Goal: Information Seeking & Learning: Learn about a topic

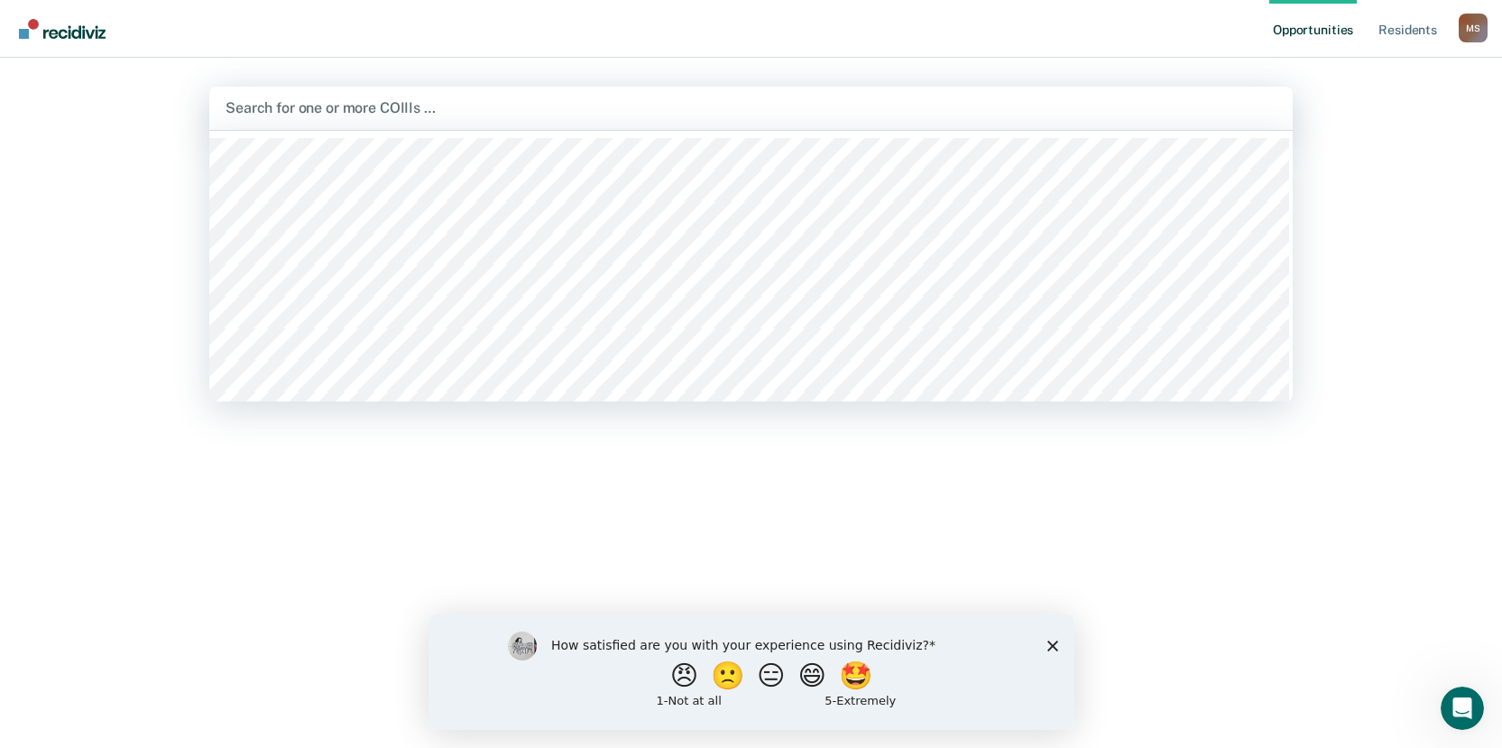
click at [497, 105] on div at bounding box center [751, 107] width 1051 height 21
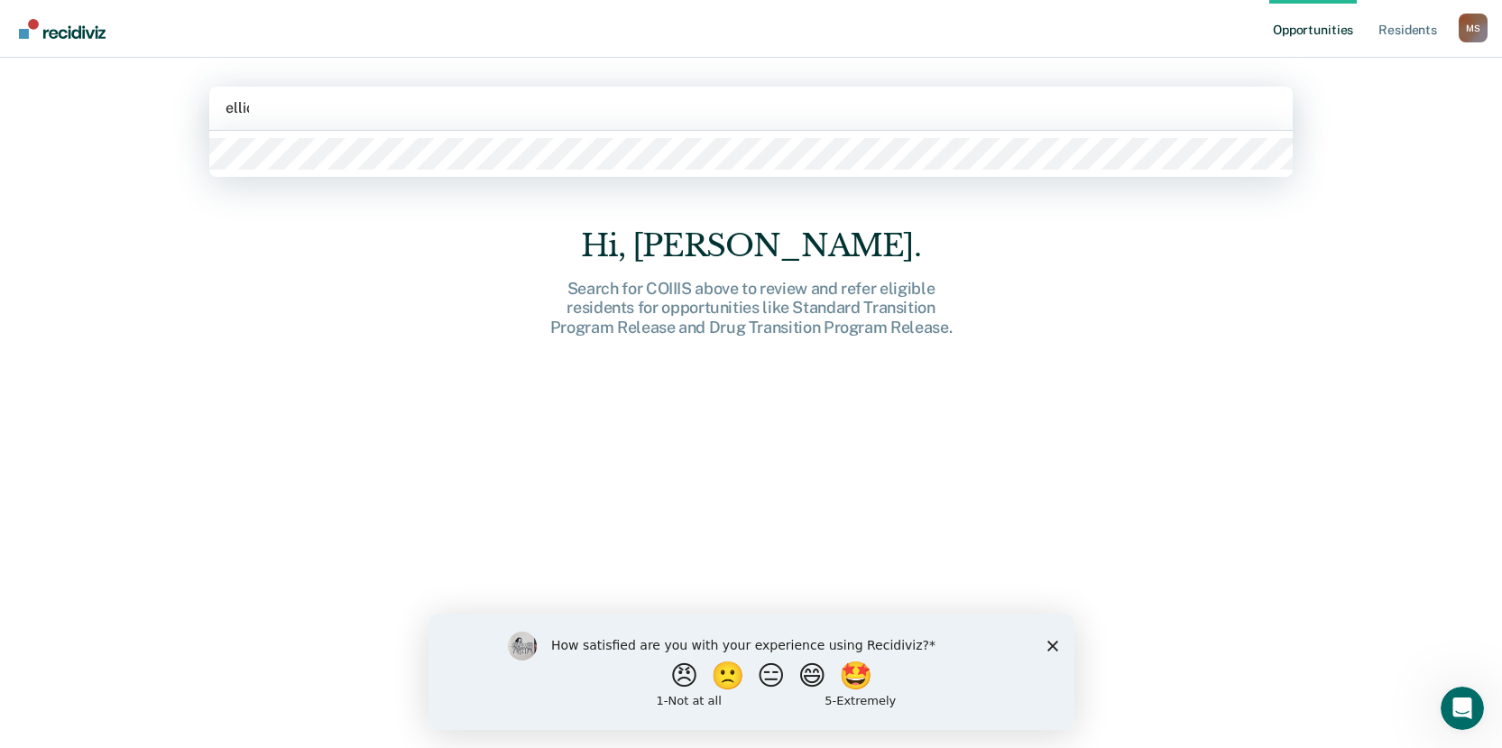
type input "[PERSON_NAME]"
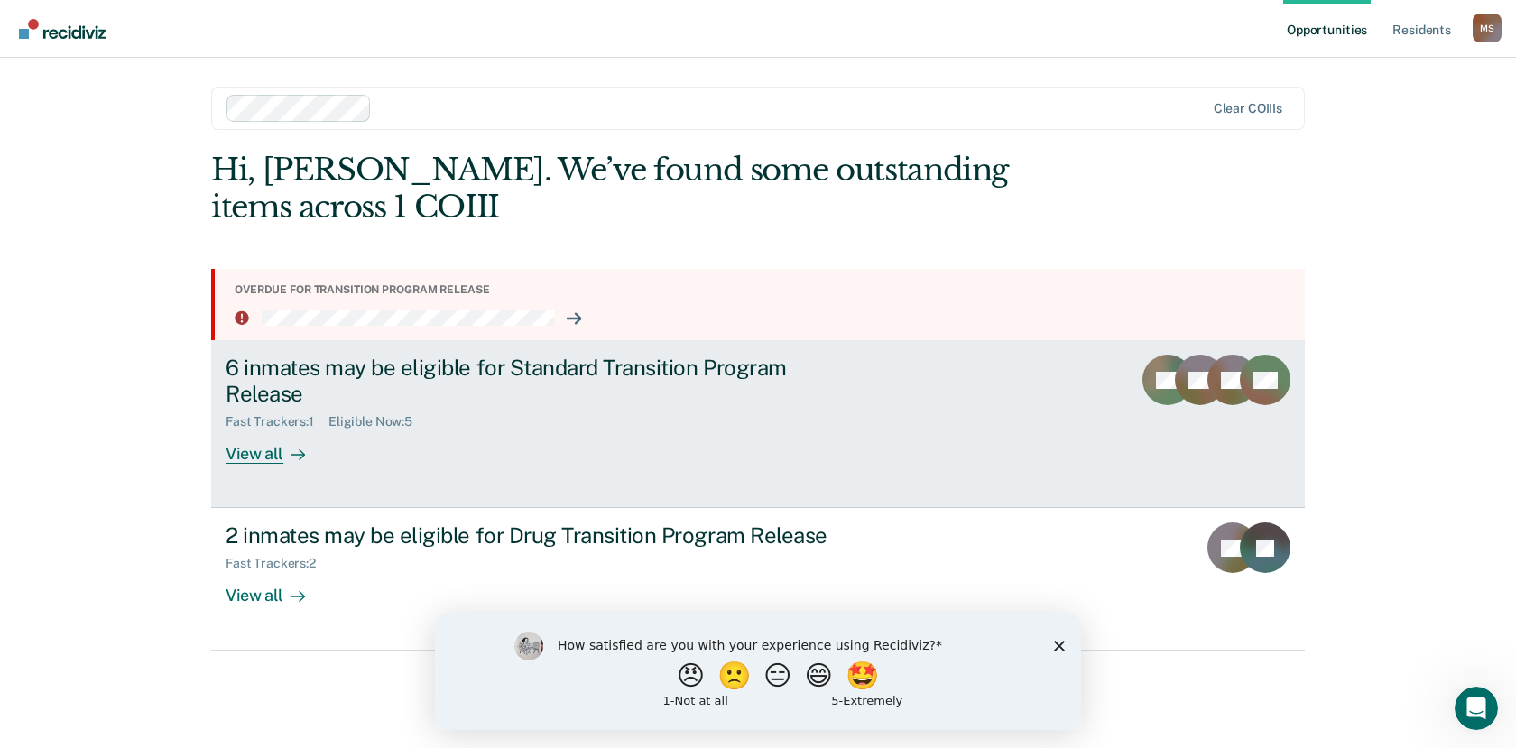
click at [253, 448] on div "View all" at bounding box center [276, 447] width 101 height 35
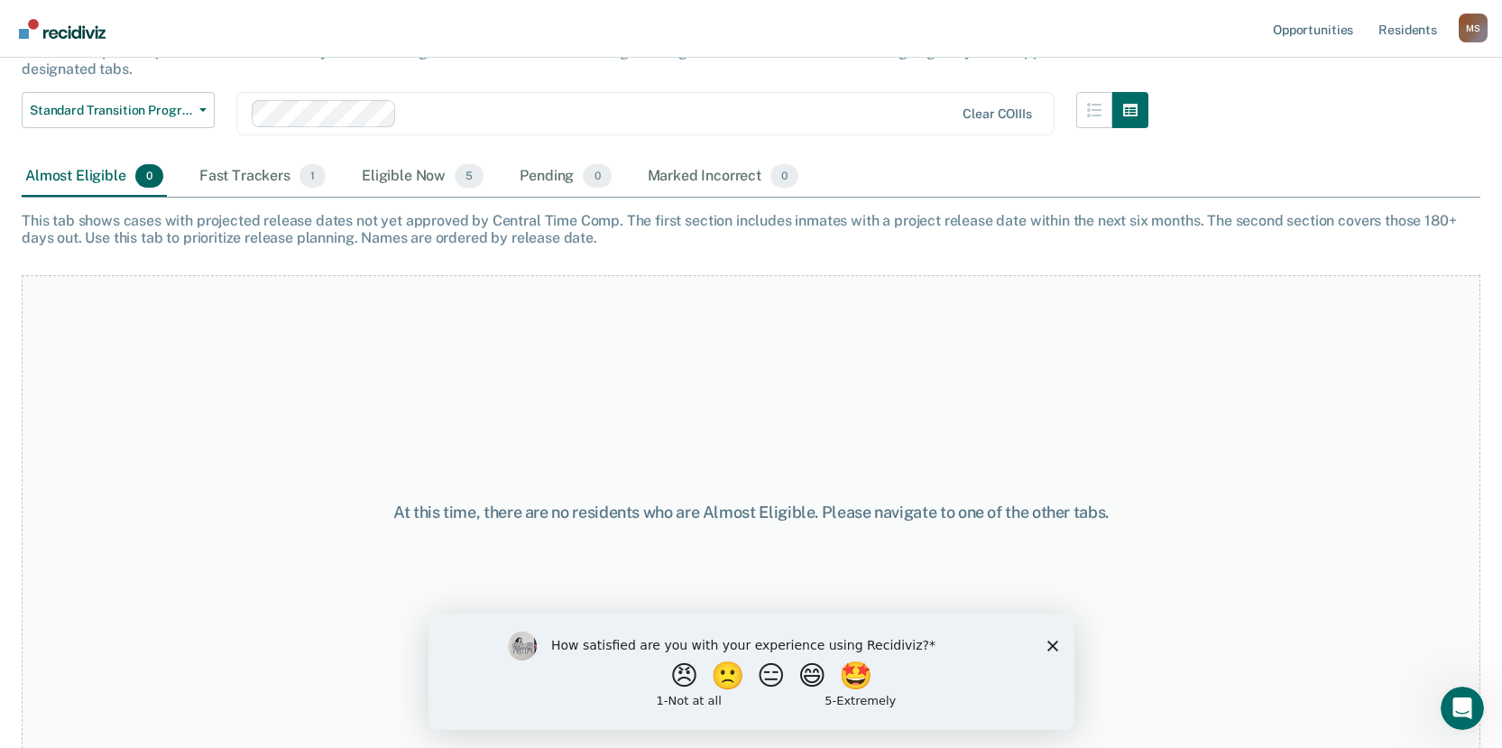
scroll to position [148, 0]
click at [462, 183] on span "5" at bounding box center [469, 174] width 29 height 23
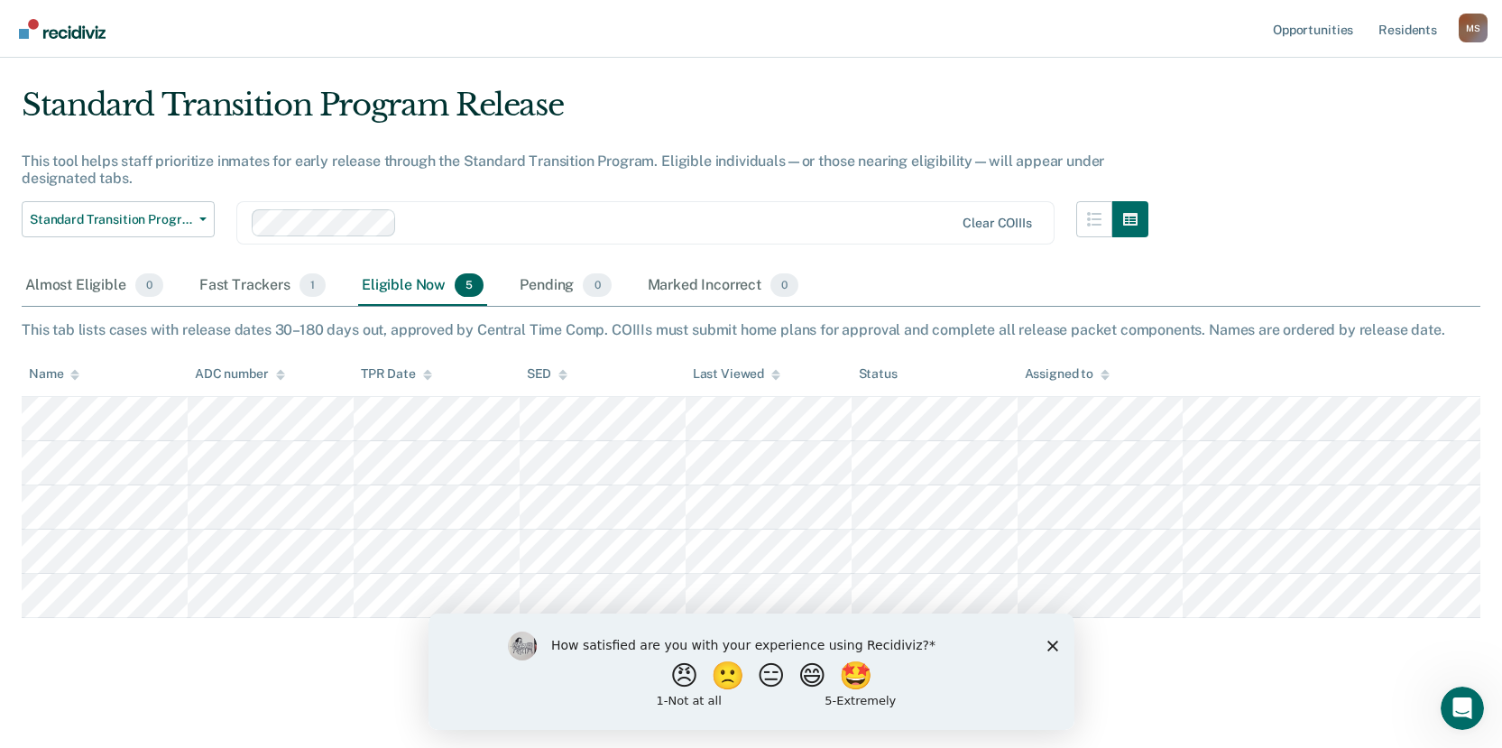
scroll to position [38, 0]
click at [874, 680] on button "🤩" at bounding box center [856, 675] width 49 height 36
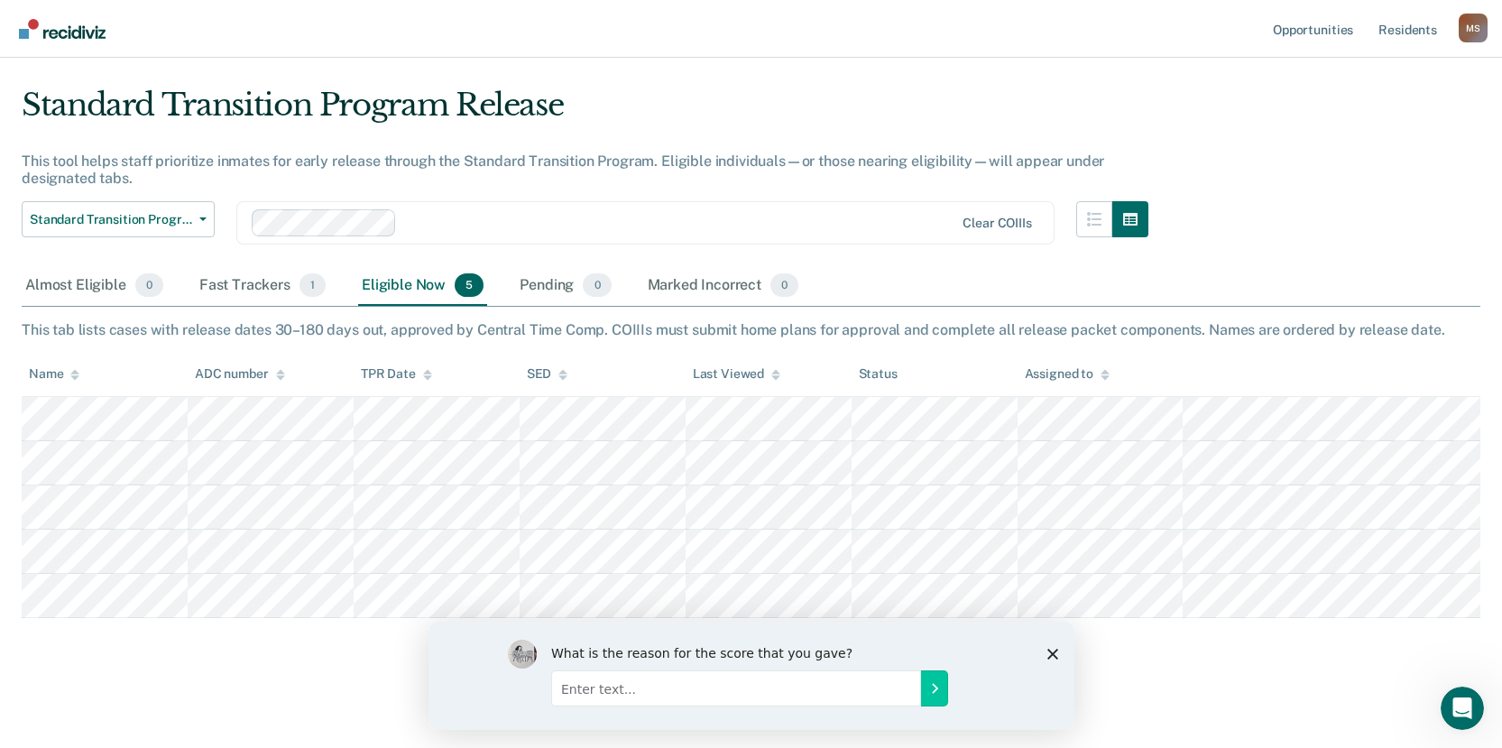
click at [683, 685] on input "Enter text..." at bounding box center [735, 688] width 370 height 36
type input "provides insight to the COIII's caseloads and directions"
click at [940, 693] on icon "Submit your response" at bounding box center [934, 687] width 14 height 14
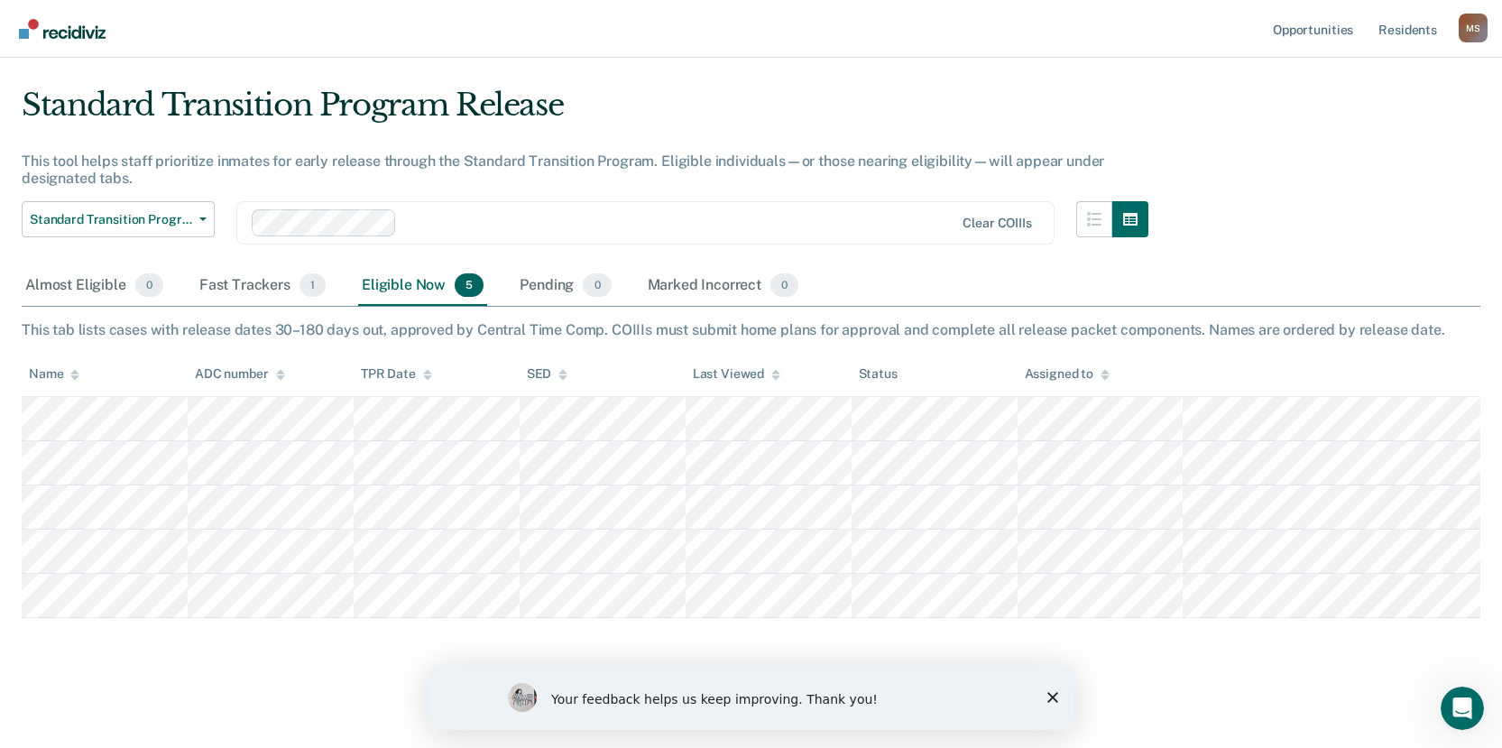
click at [1045, 696] on div "Your feedback helps us keep improving. Thank you!" at bounding box center [751, 697] width 646 height 65
click at [1056, 697] on icon "Close survey" at bounding box center [1052, 697] width 11 height 11
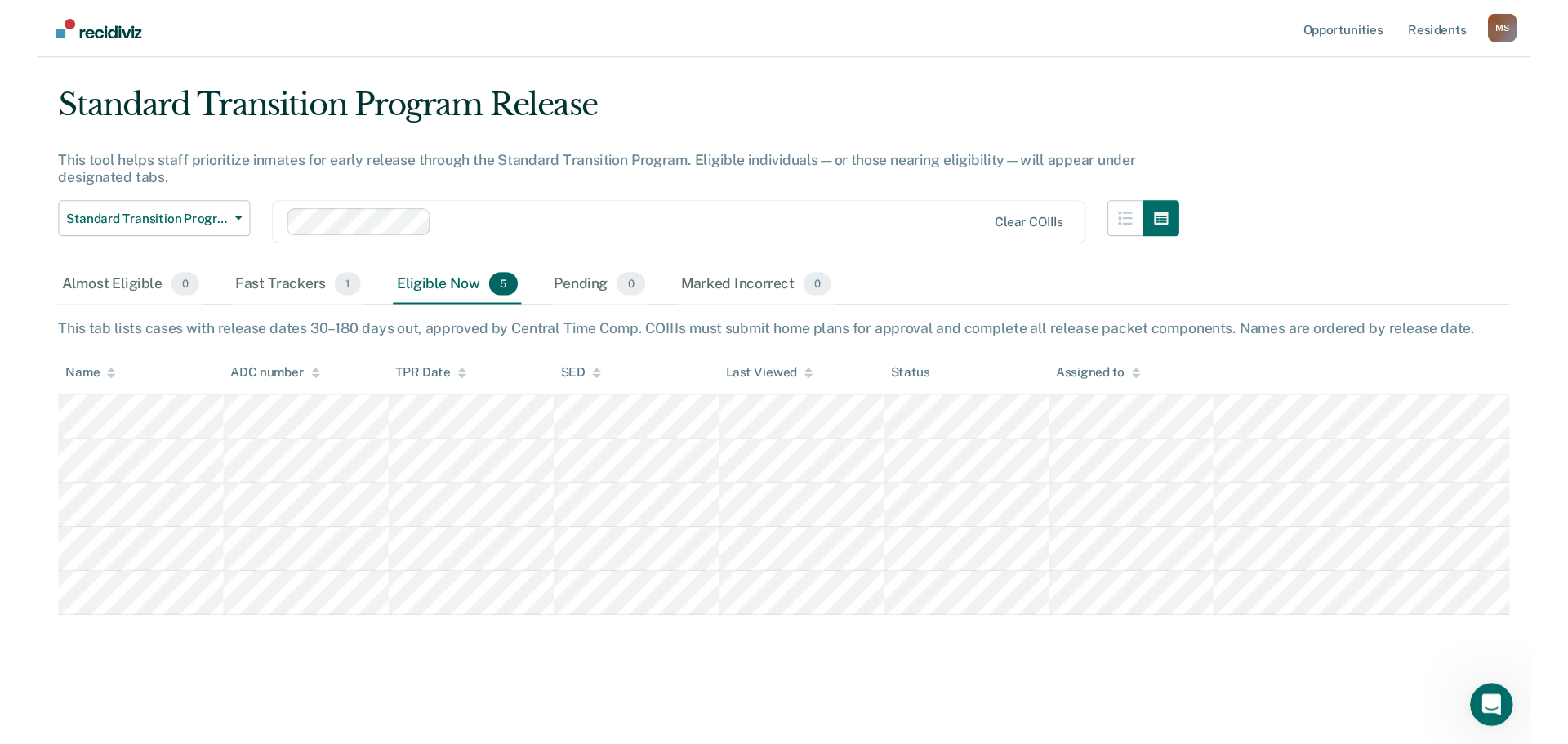
scroll to position [0, 0]
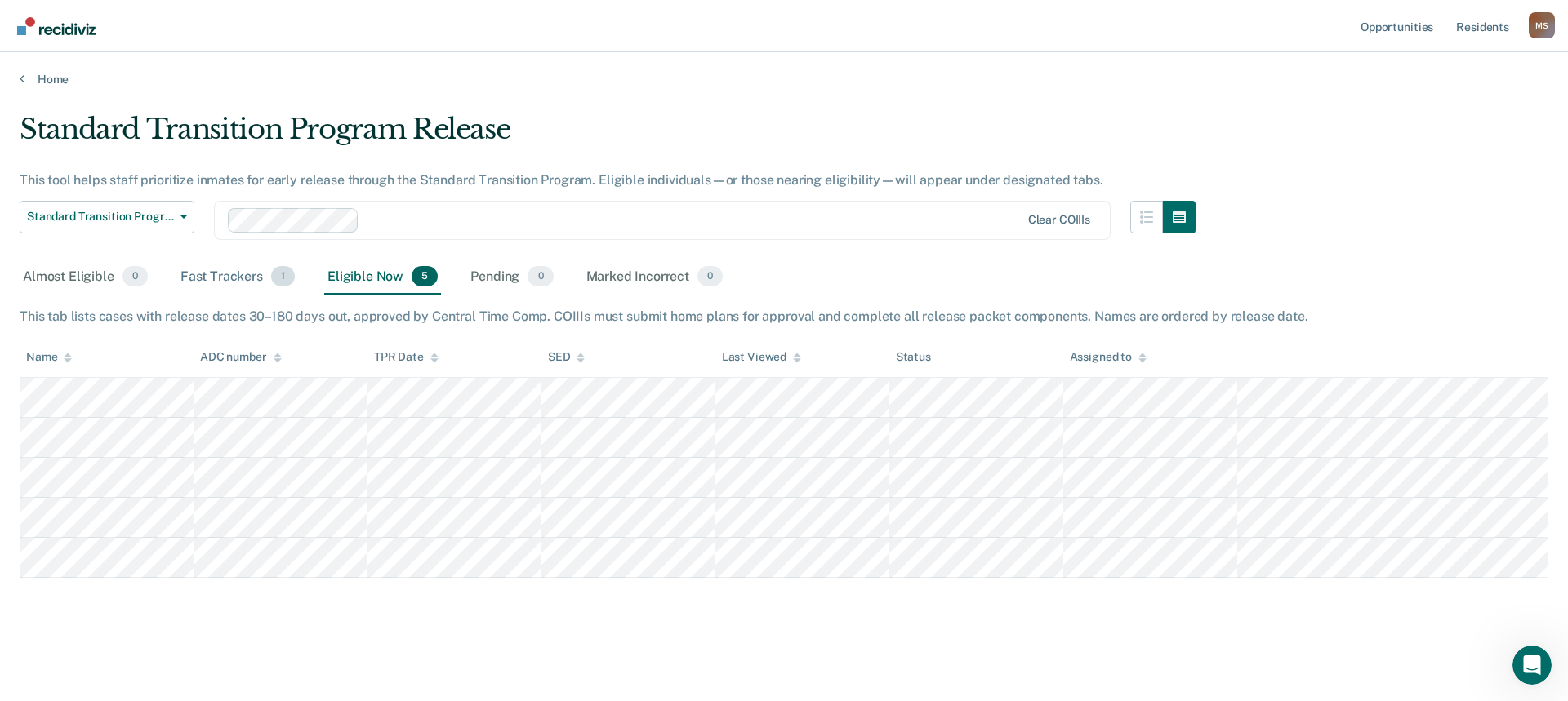
click at [226, 278] on div "Fast Trackers 1" at bounding box center [238, 278] width 121 height 36
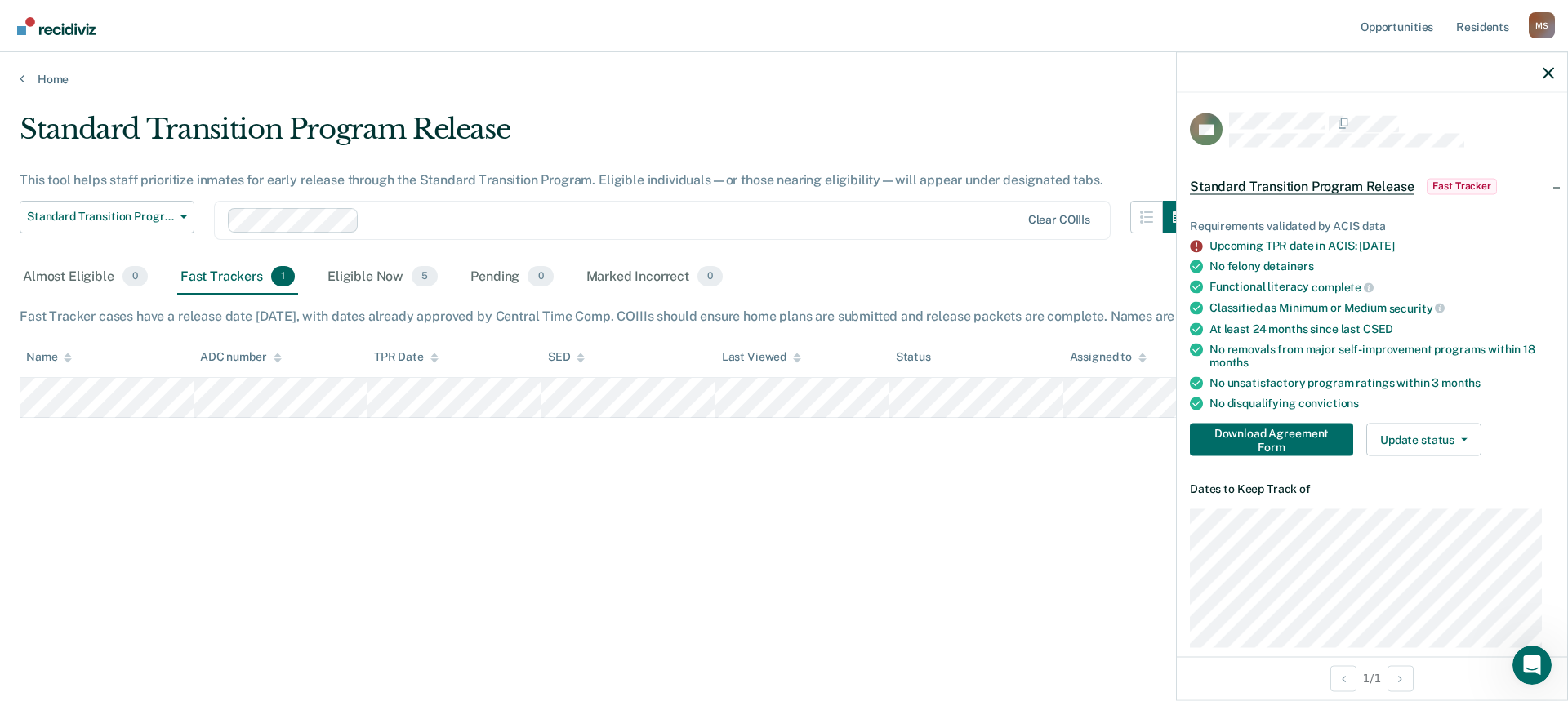
click at [784, 503] on div "Standard Transition Program Release This tool helps staff prioritize inmates fo…" at bounding box center [784, 346] width 1528 height 466
click at [1371, 72] on icon "button" at bounding box center [1548, 72] width 12 height 12
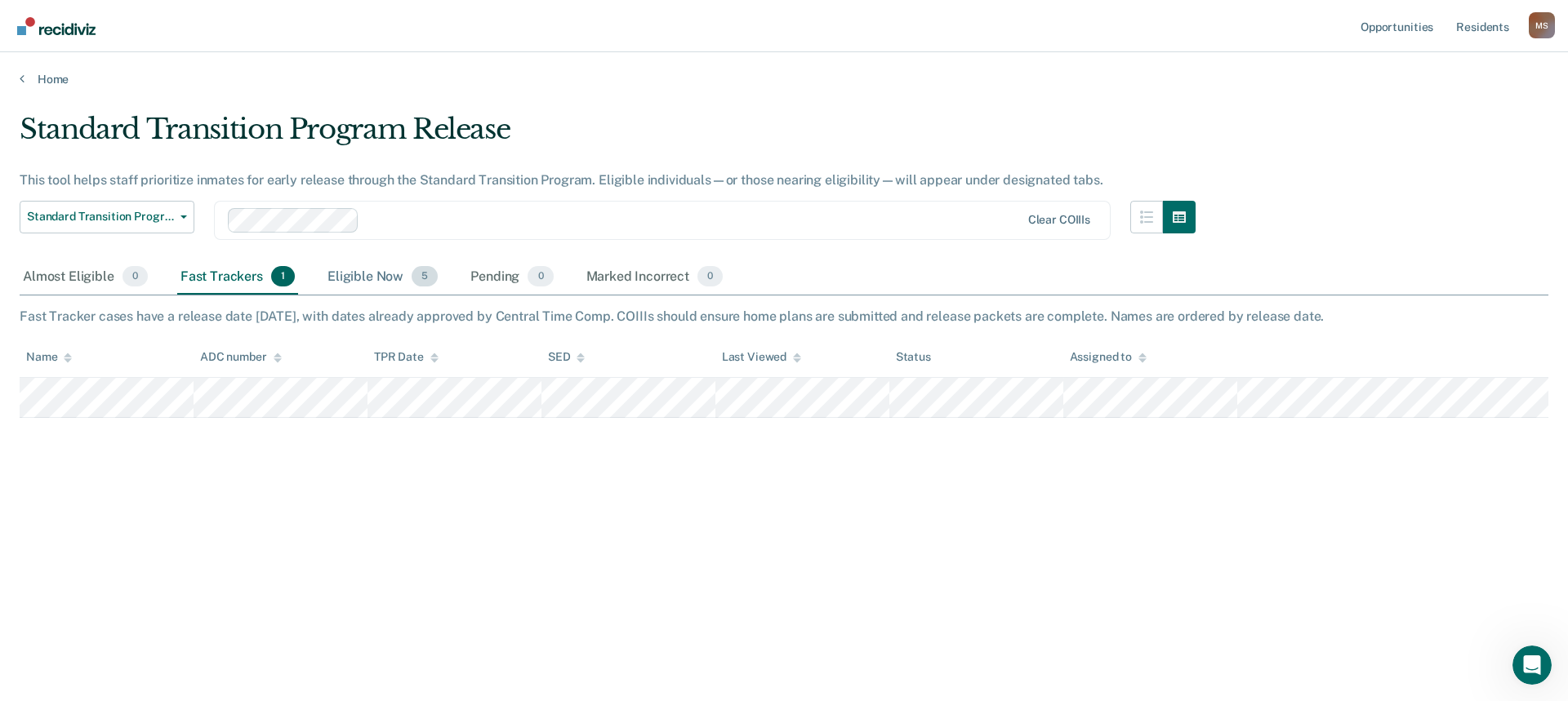
click at [368, 279] on div "Eligible Now 5" at bounding box center [382, 278] width 117 height 36
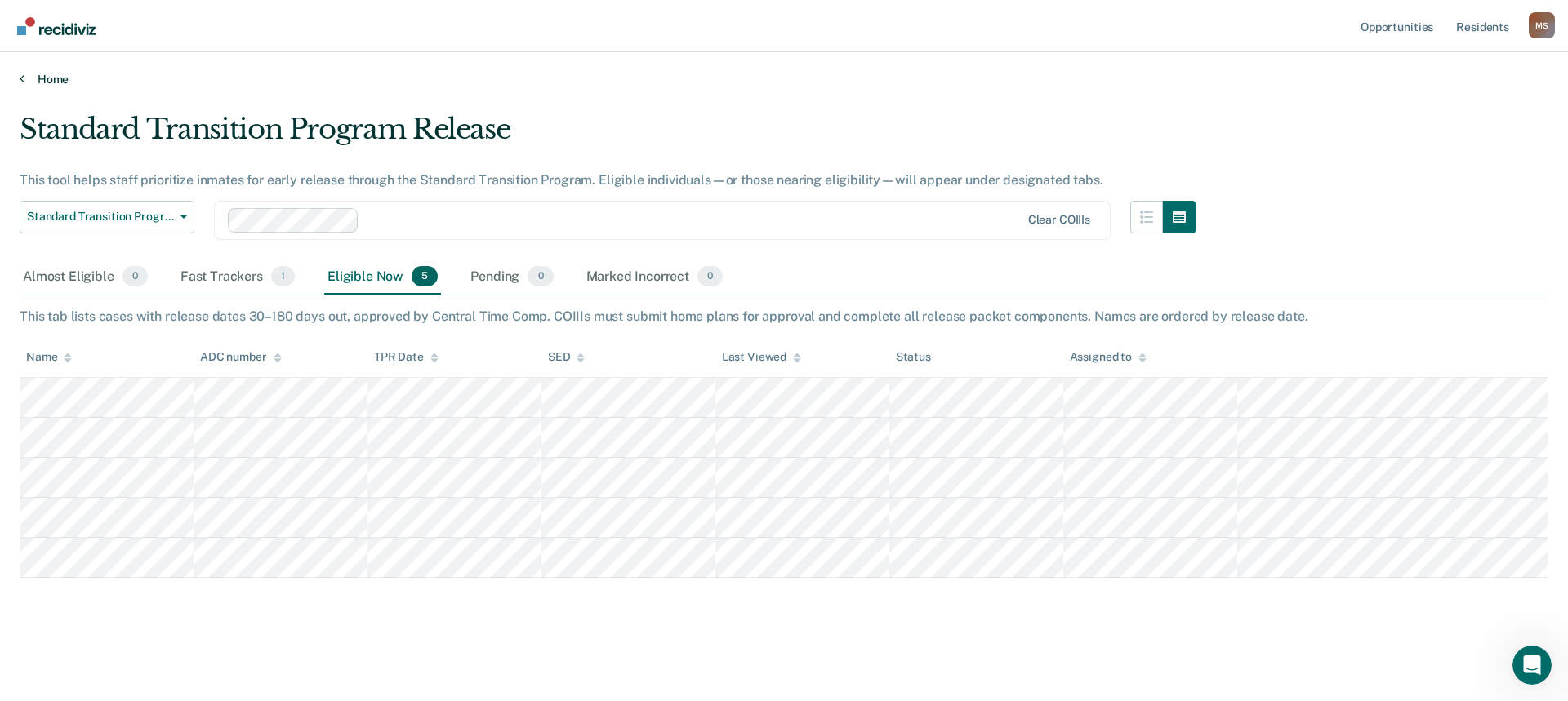
click at [29, 80] on link "Home" at bounding box center [784, 79] width 1528 height 14
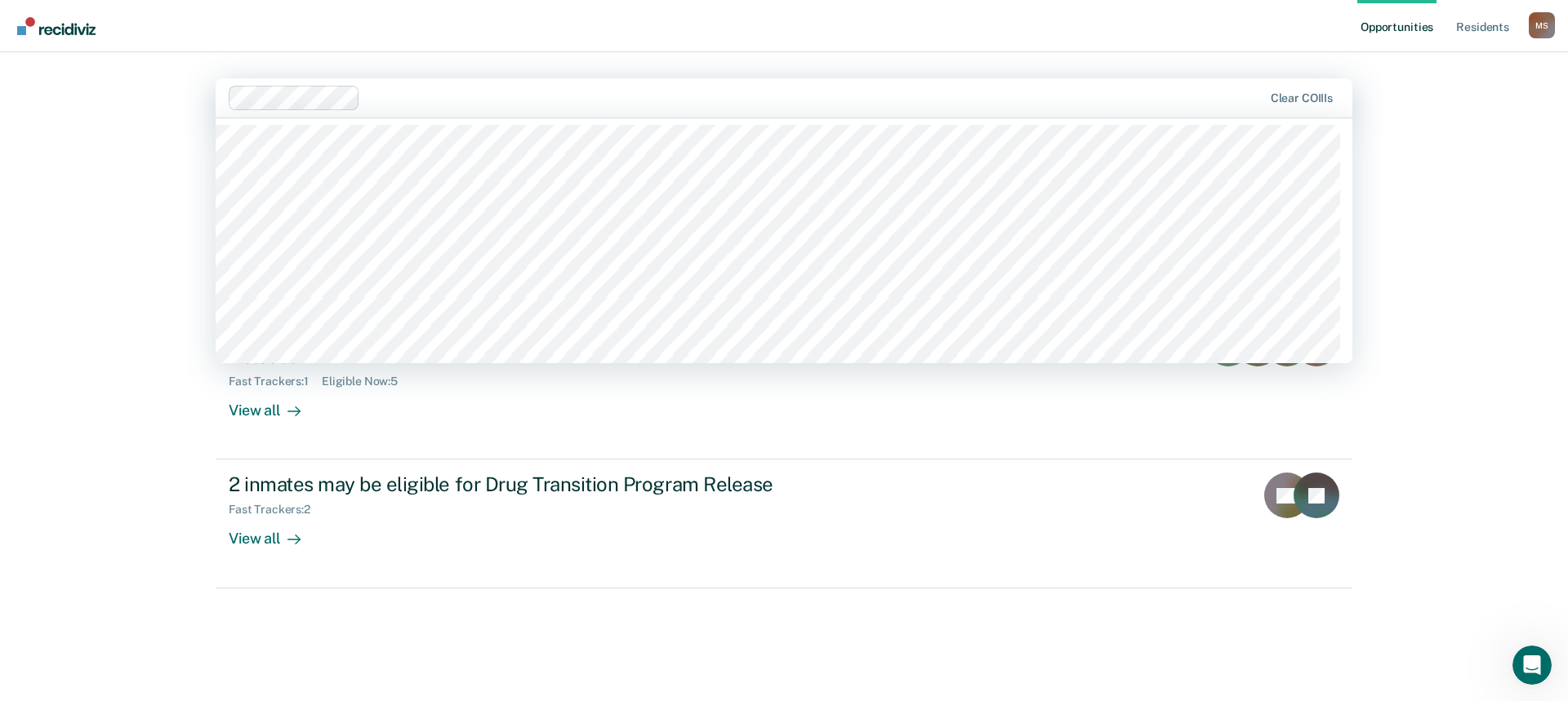
click at [417, 109] on div at bounding box center [746, 98] width 1035 height 24
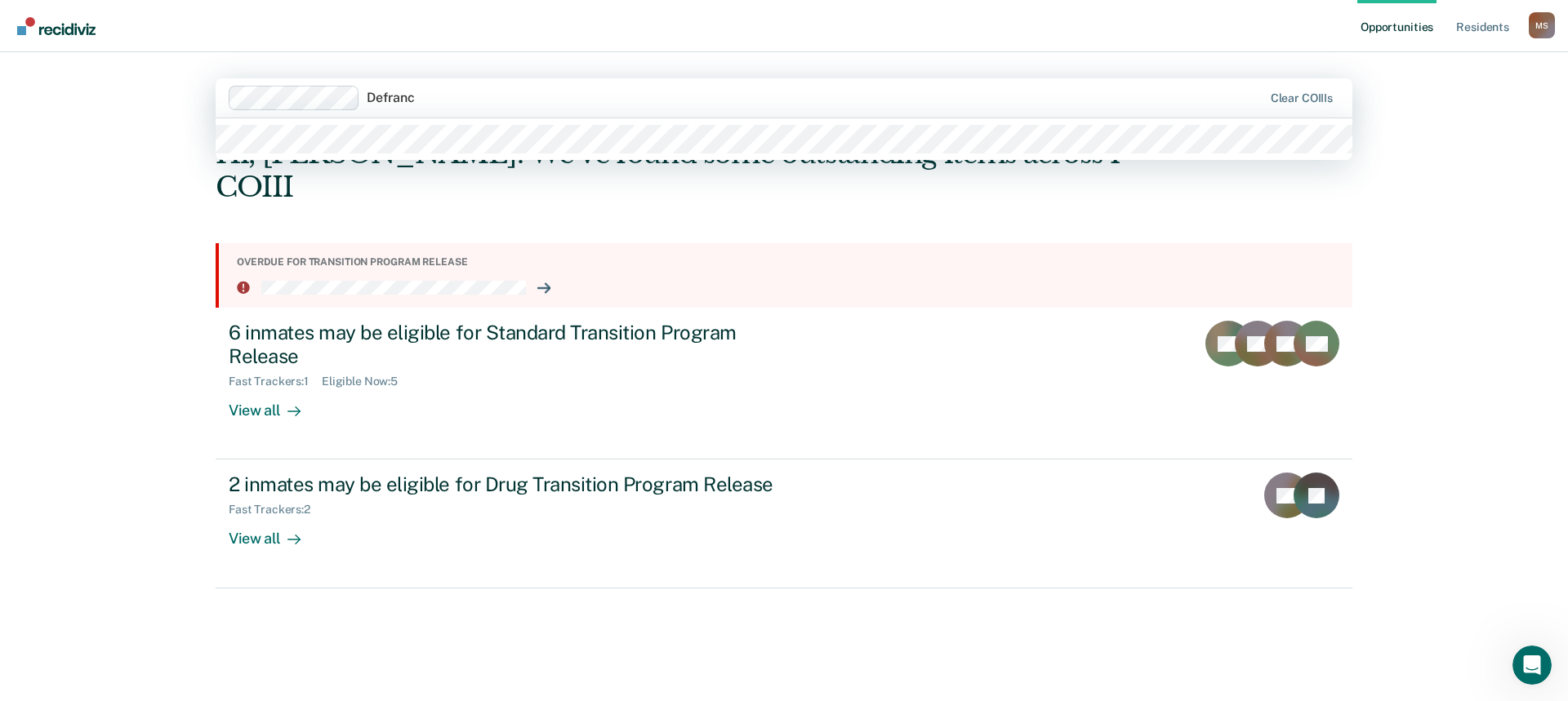
type input "[PERSON_NAME]"
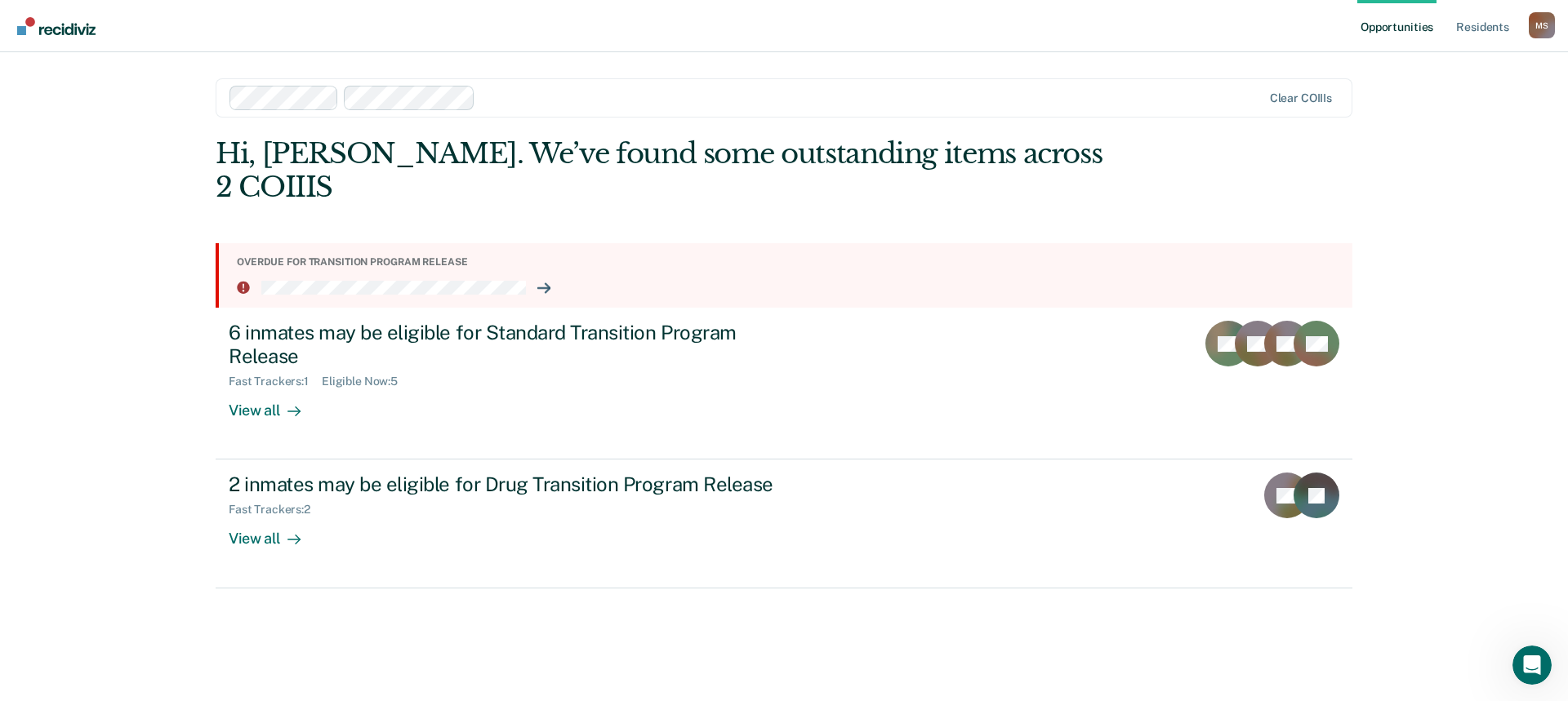
click at [514, 100] on div at bounding box center [871, 97] width 780 height 19
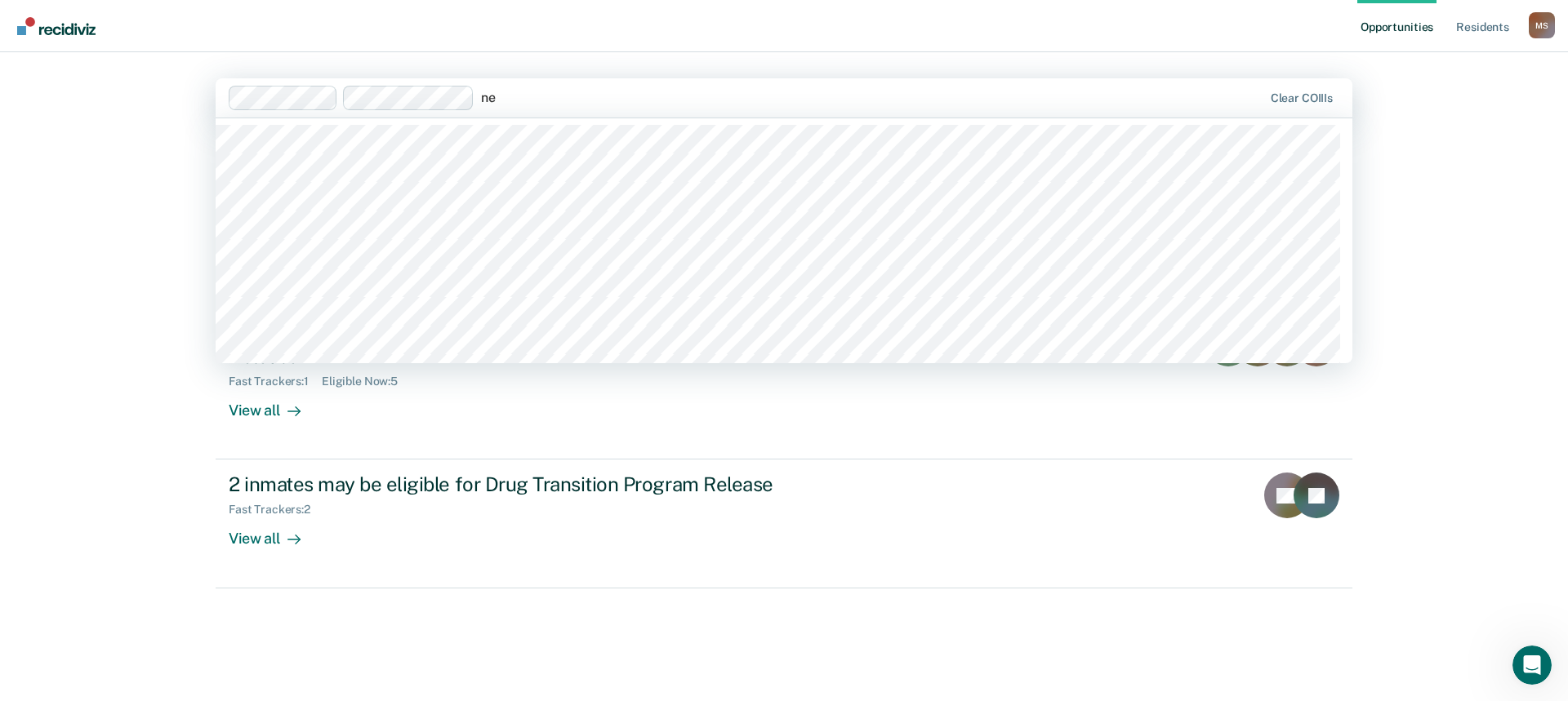
type input "n"
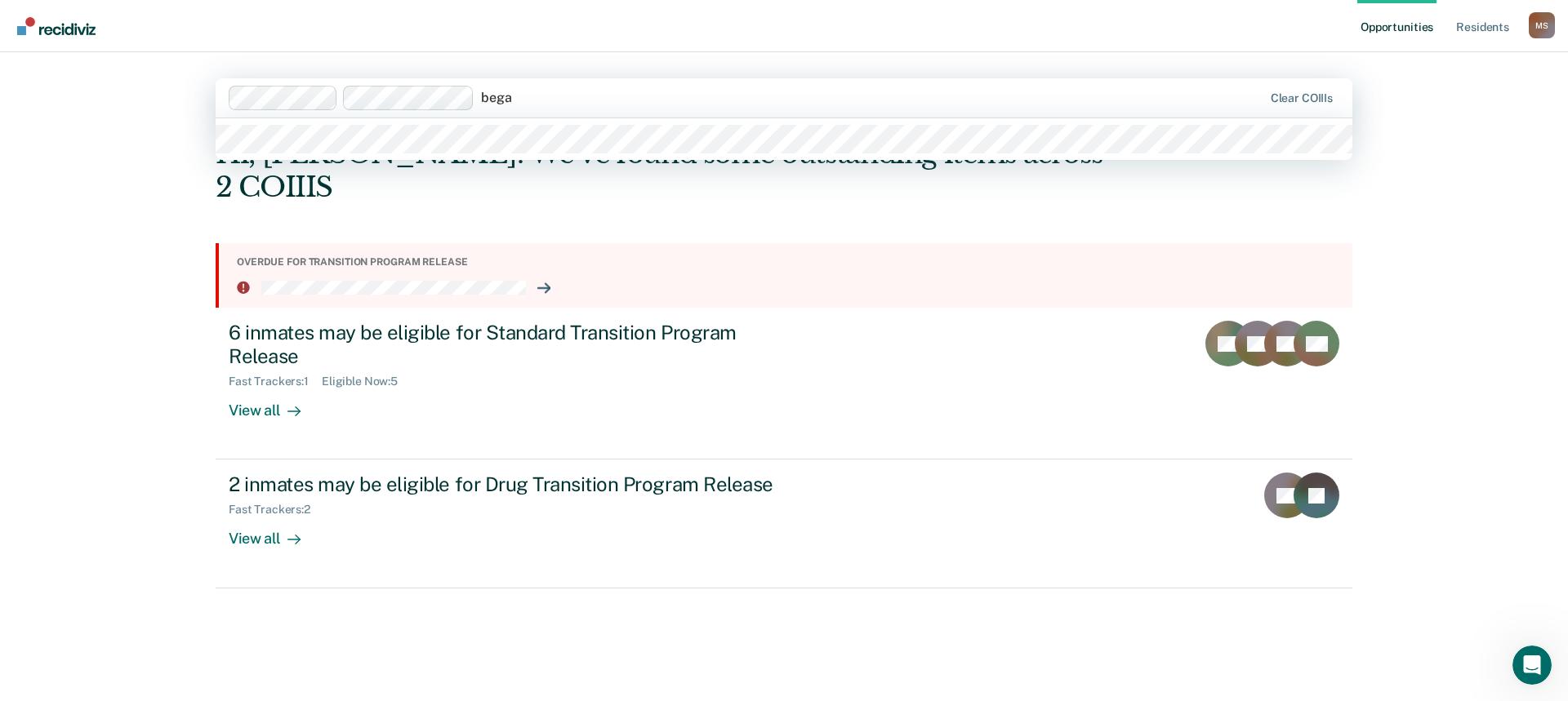
type input "[PERSON_NAME]"
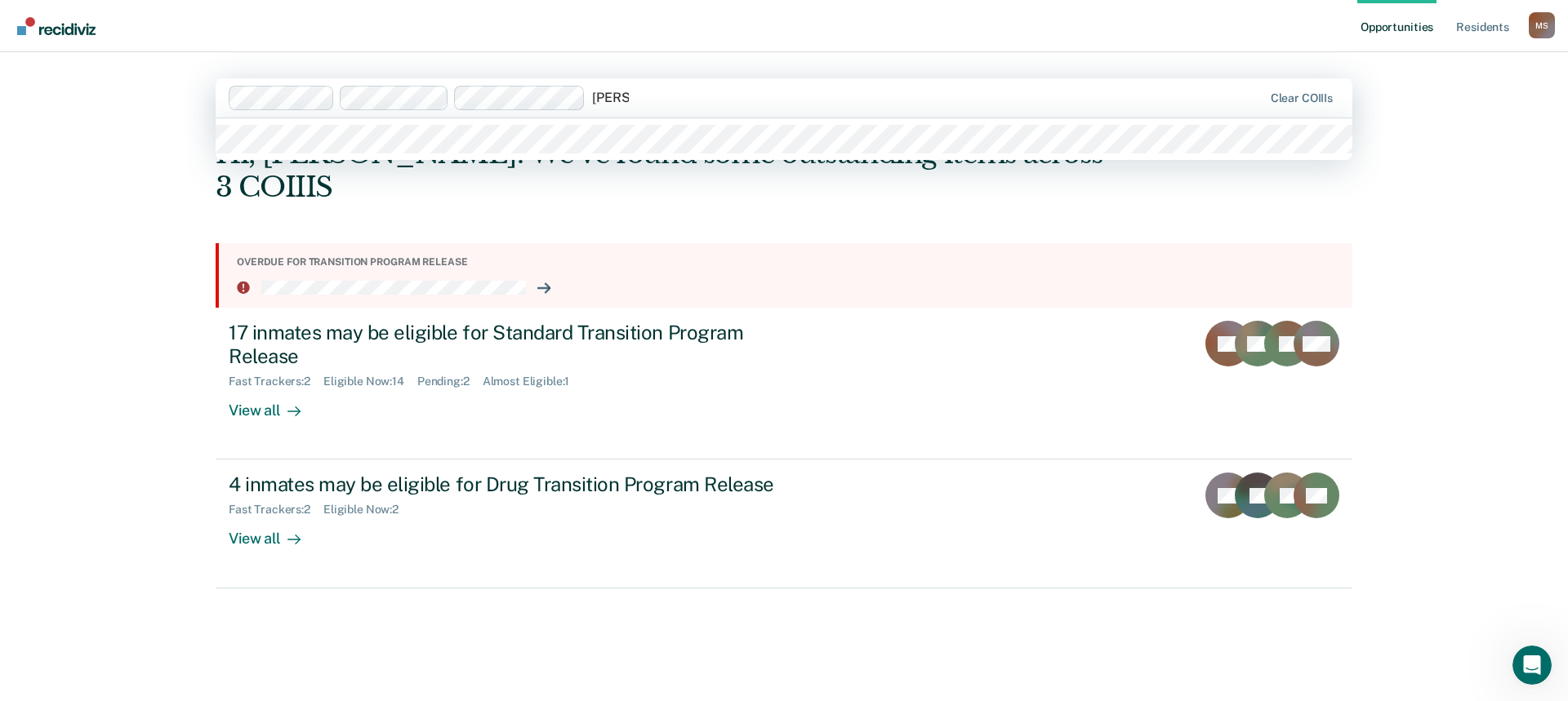
type input "[PERSON_NAME]"
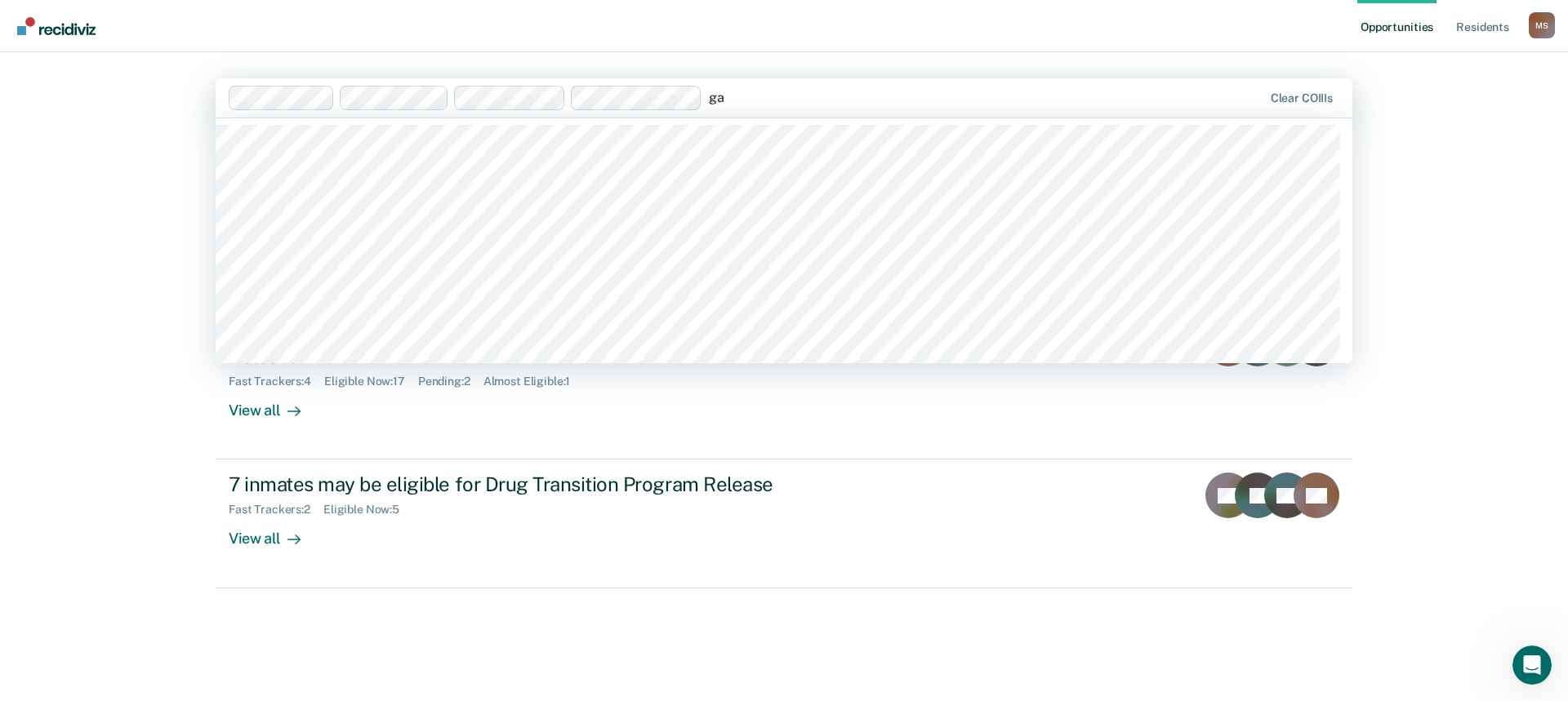
type input "g"
type input "m"
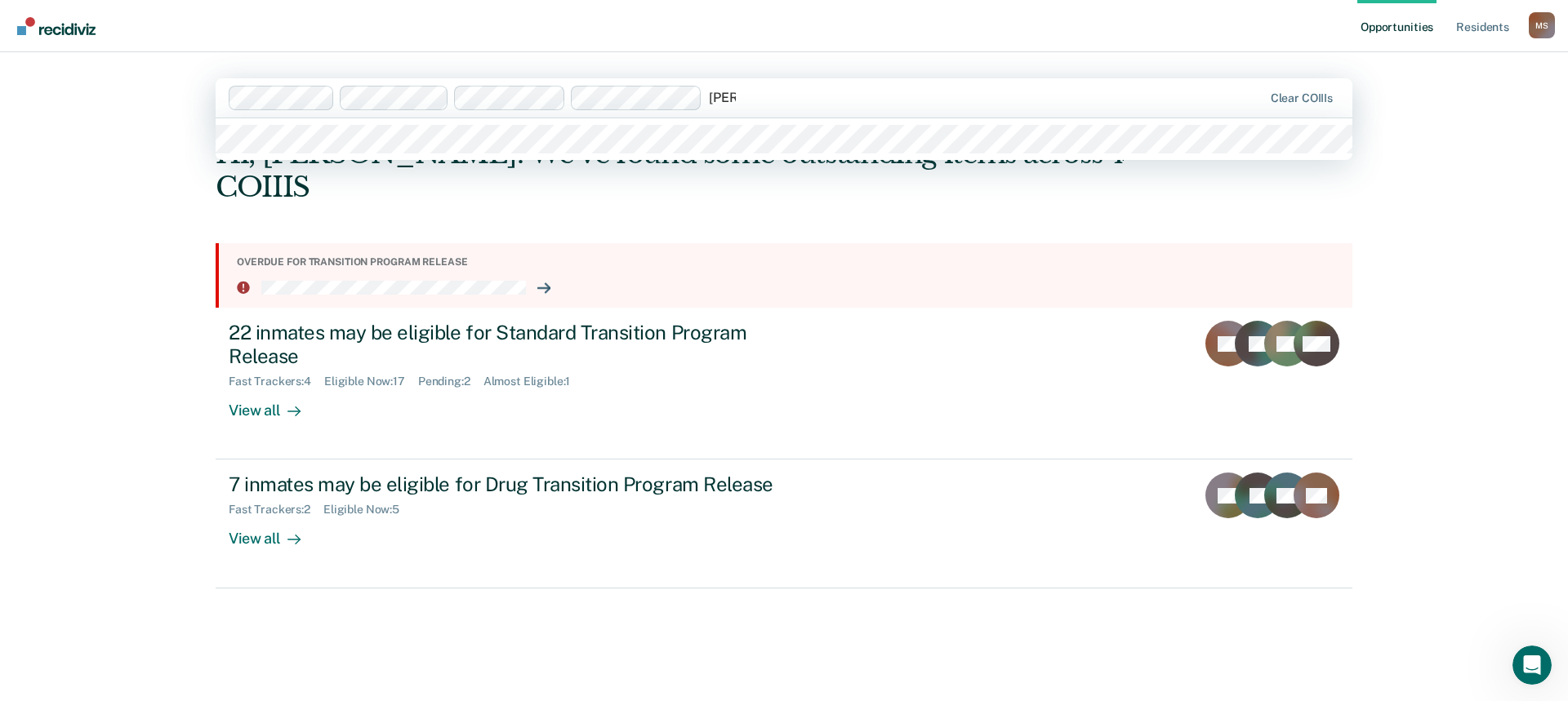
type input "shiver"
